Goal: Task Accomplishment & Management: Use online tool/utility

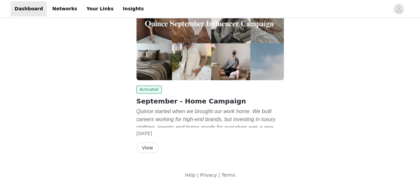
scroll to position [90, 0]
click at [146, 143] on button "View" at bounding box center [148, 147] width 22 height 11
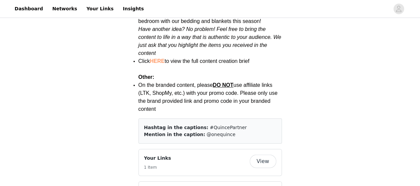
scroll to position [1011, 0]
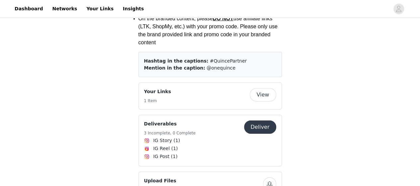
click at [267, 120] on button "Deliver" at bounding box center [260, 126] width 32 height 13
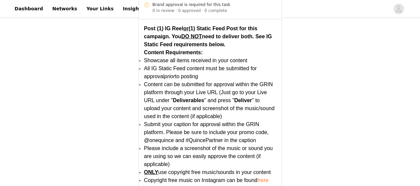
scroll to position [1197, 0]
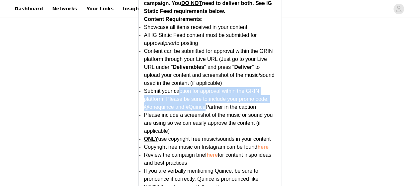
drag, startPoint x: 180, startPoint y: 88, endPoint x: 205, endPoint y: 105, distance: 30.3
click at [205, 105] on span "Submit your caption for approval within the GRIN platform. Please be sure to in…" at bounding box center [206, 99] width 125 height 22
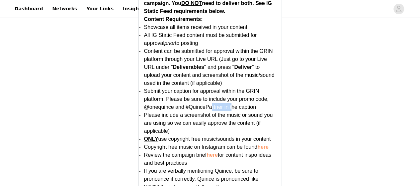
drag, startPoint x: 211, startPoint y: 105, endPoint x: 231, endPoint y: 104, distance: 20.0
click at [231, 104] on span "Submit your caption for approval within the GRIN platform. Please be sure to in…" at bounding box center [206, 99] width 125 height 22
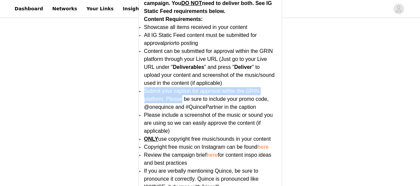
drag, startPoint x: 142, startPoint y: 86, endPoint x: 183, endPoint y: 97, distance: 42.6
click at [183, 97] on div "Post (1) IG Reel or (1) Static Feed Post for this campaign. You DO NOT need to …" at bounding box center [210, 176] width 143 height 380
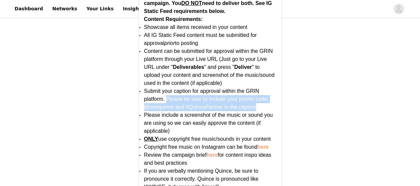
drag, startPoint x: 263, startPoint y: 105, endPoint x: 166, endPoint y: 96, distance: 97.5
click at [166, 96] on li "Submit your caption for approval within the GRIN platform. Please be sure to in…" at bounding box center [210, 99] width 132 height 24
copy span "Please be sure to include your promo code, @onequince and #QuincePartner in the…"
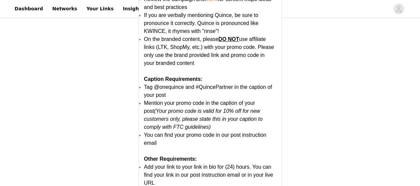
scroll to position [1363, 0]
